Goal: Register for event/course

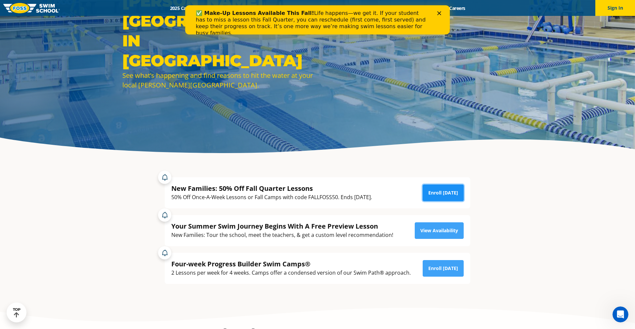
click at [443, 192] on link "Enroll [DATE]" at bounding box center [443, 192] width 41 height 17
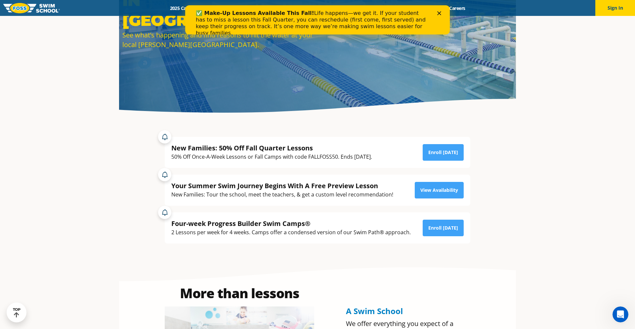
drag, startPoint x: 439, startPoint y: 15, endPoint x: 292, endPoint y: 9, distance: 147.0
click at [294, 9] on div "✅ Make-Up Lessons Available This Fall! Life happens—we get it. If your student …" at bounding box center [317, 23] width 265 height 30
click at [440, 12] on icon "Close" at bounding box center [439, 13] width 4 height 4
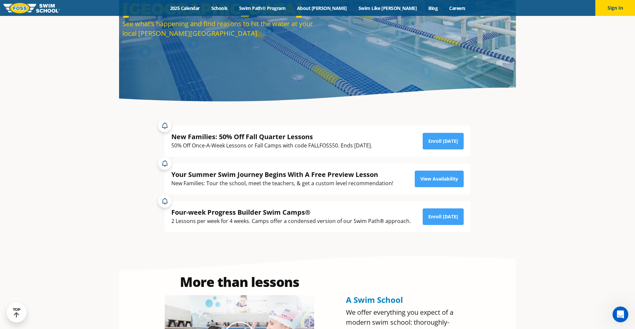
scroll to position [129, 0]
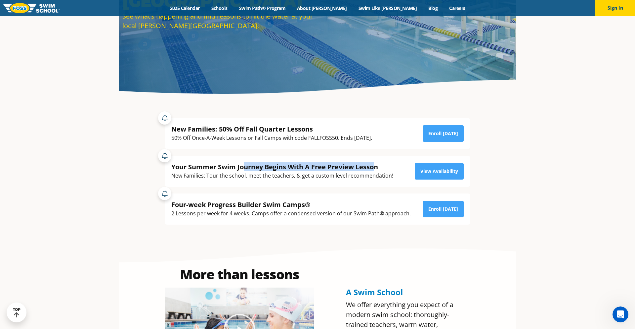
drag, startPoint x: 245, startPoint y: 168, endPoint x: 376, endPoint y: 168, distance: 131.3
click at [376, 168] on div "Your Summer Swim Journey Begins With A Free Preview Lesson" at bounding box center [282, 166] width 222 height 9
drag, startPoint x: 192, startPoint y: 214, endPoint x: 214, endPoint y: 214, distance: 22.2
click at [214, 214] on div "2 Lessons per week for 4 weeks. Camps offer a condensed version of our Swim Pat…" at bounding box center [291, 213] width 240 height 9
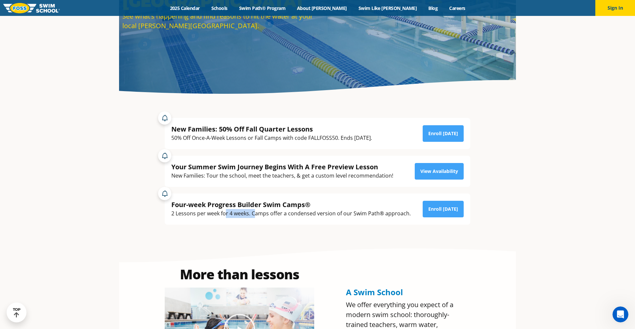
drag, startPoint x: 226, startPoint y: 213, endPoint x: 255, endPoint y: 213, distance: 29.1
click at [255, 213] on div "2 Lessons per week for 4 weeks. Camps offer a condensed version of our Swim Pat…" at bounding box center [291, 213] width 240 height 9
drag, startPoint x: 269, startPoint y: 214, endPoint x: 348, endPoint y: 216, distance: 78.8
click at [349, 214] on div "2 Lessons per week for 4 weeks. Camps offer a condensed version of our Swim Pat…" at bounding box center [291, 213] width 240 height 9
click at [457, 209] on link "Enroll [DATE]" at bounding box center [443, 208] width 41 height 17
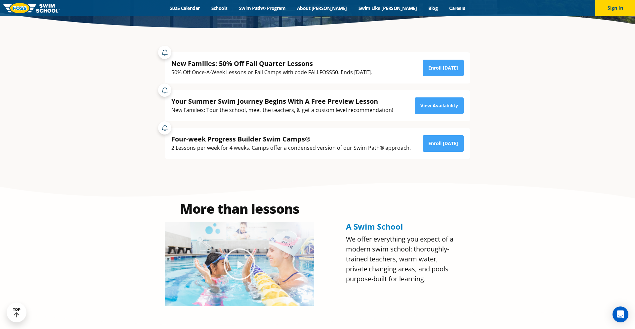
scroll to position [194, 0]
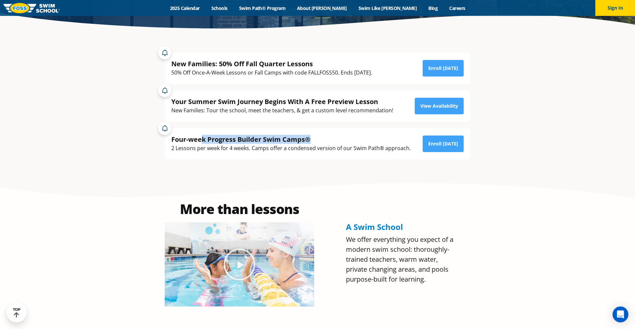
drag, startPoint x: 201, startPoint y: 138, endPoint x: 335, endPoint y: 133, distance: 133.4
click at [335, 133] on div "Four-week Progress Builder Swim Camps® 2 Lessons per week for 4 weeks. Camps of…" at bounding box center [318, 143] width 306 height 31
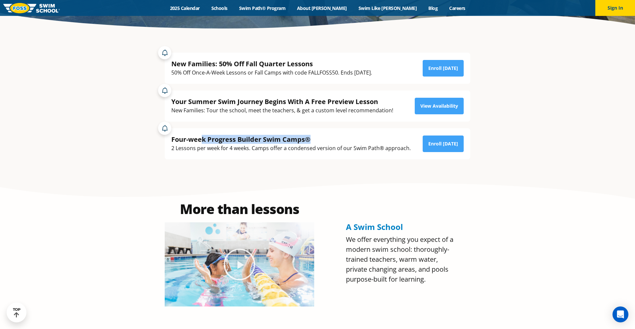
click at [364, 138] on div "Four-week Progress Builder Swim Camps®" at bounding box center [291, 139] width 240 height 9
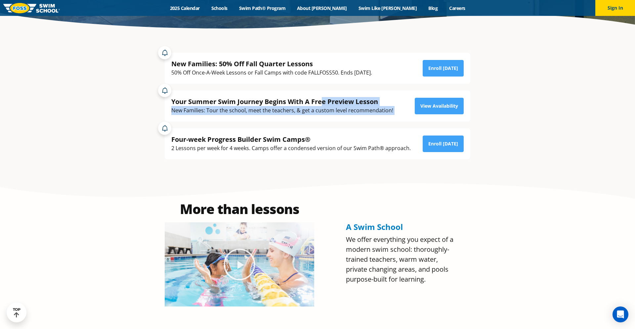
drag, startPoint x: 323, startPoint y: 100, endPoint x: 408, endPoint y: 100, distance: 85.0
click at [408, 100] on div "Your Summer Swim Journey Begins With A Free Preview Lesson New Families: Tour t…" at bounding box center [317, 106] width 292 height 18
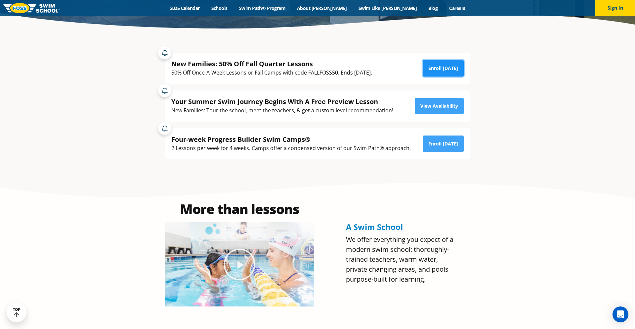
click at [441, 66] on link "Enroll [DATE]" at bounding box center [443, 68] width 41 height 17
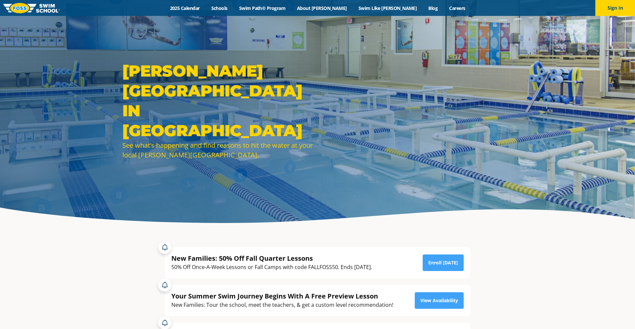
click at [338, 262] on div "50% Off Once-A-Week Lessons or Fall Camps with code FALLFOSS50. Ends [DATE]." at bounding box center [271, 266] width 201 height 9
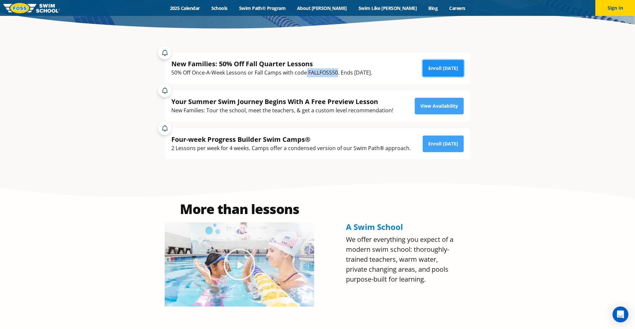
click at [435, 70] on link "Enroll [DATE]" at bounding box center [443, 68] width 41 height 17
